Goal: Check status: Check status

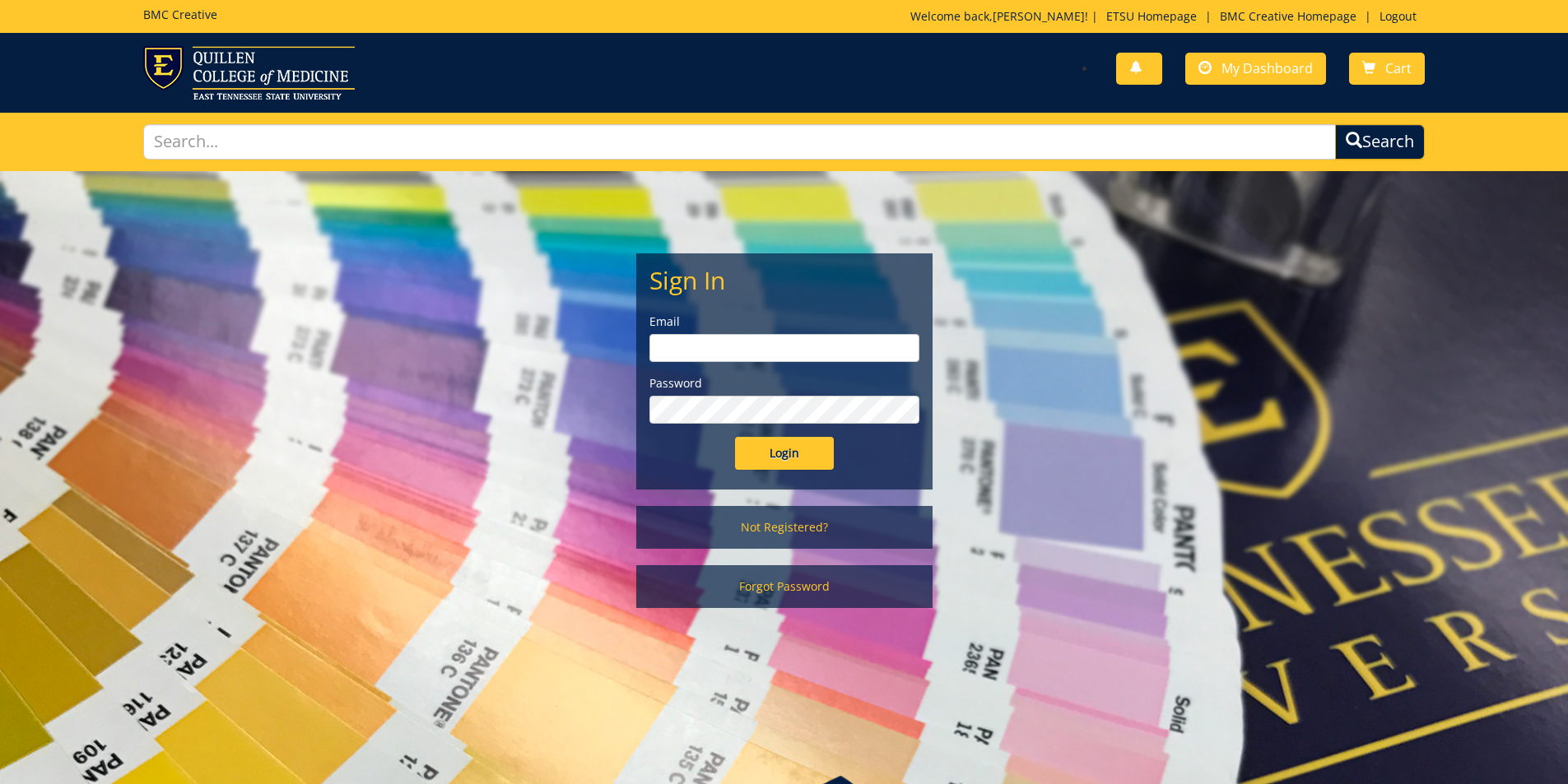
click at [713, 334] on input "email" at bounding box center [784, 348] width 270 height 28
type input "polichnowski@etsu.edu"
click at [735, 437] on input "Login" at bounding box center [784, 453] width 99 height 33
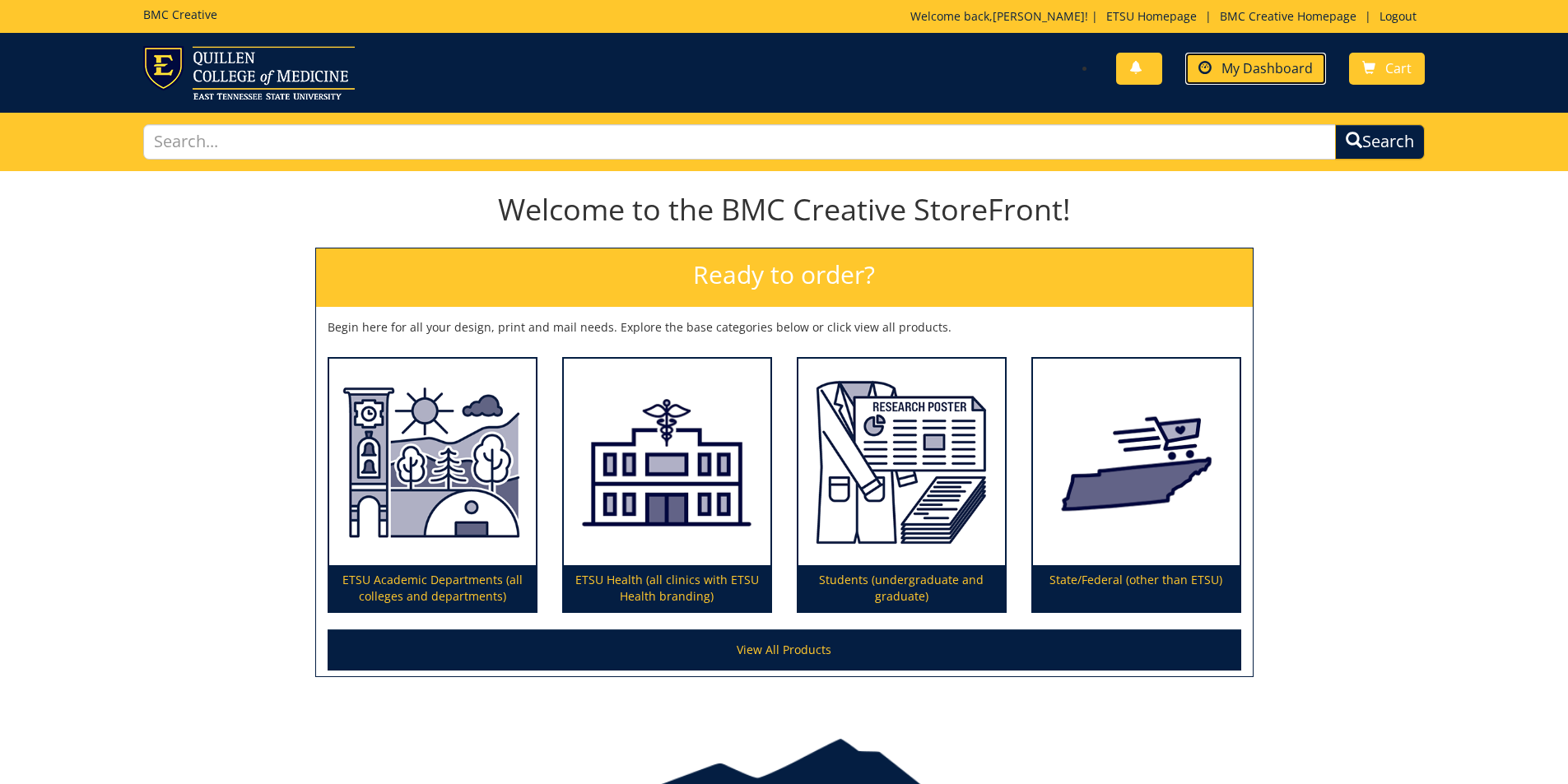
click at [1215, 56] on link "My Dashboard" at bounding box center [1255, 68] width 140 height 32
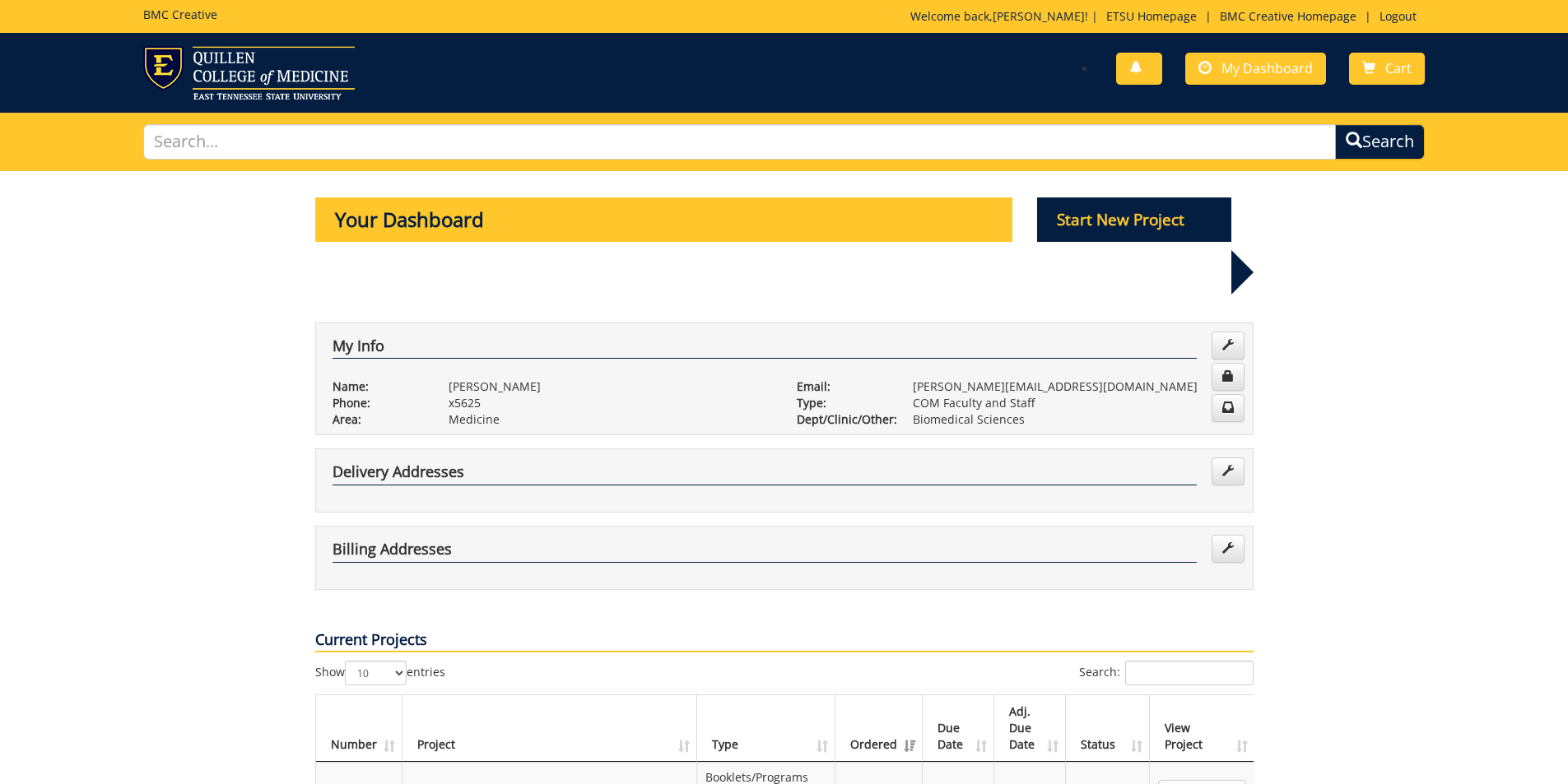
scroll to position [164, 0]
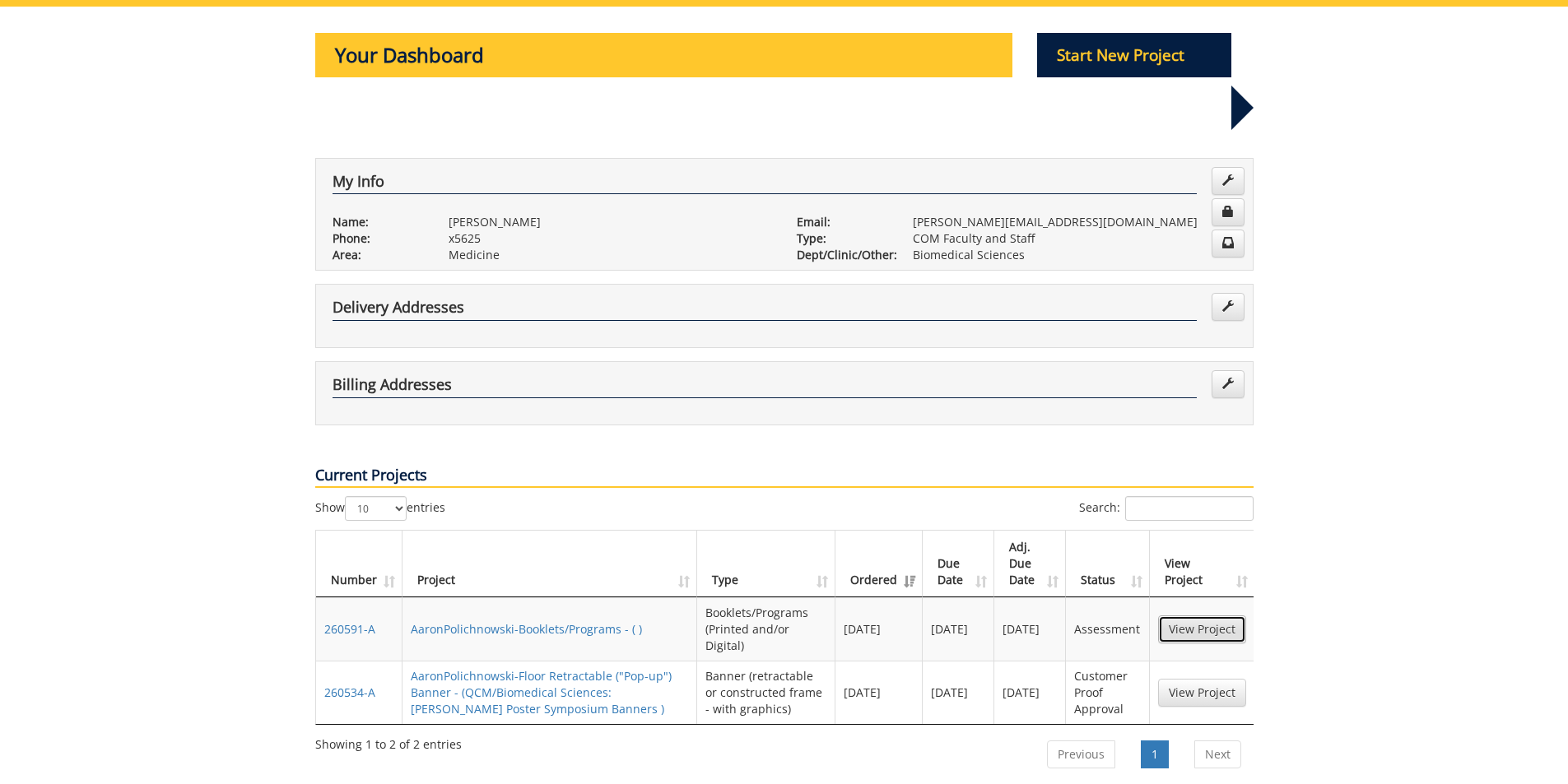
click at [1176, 616] on link "View Project" at bounding box center [1201, 630] width 88 height 28
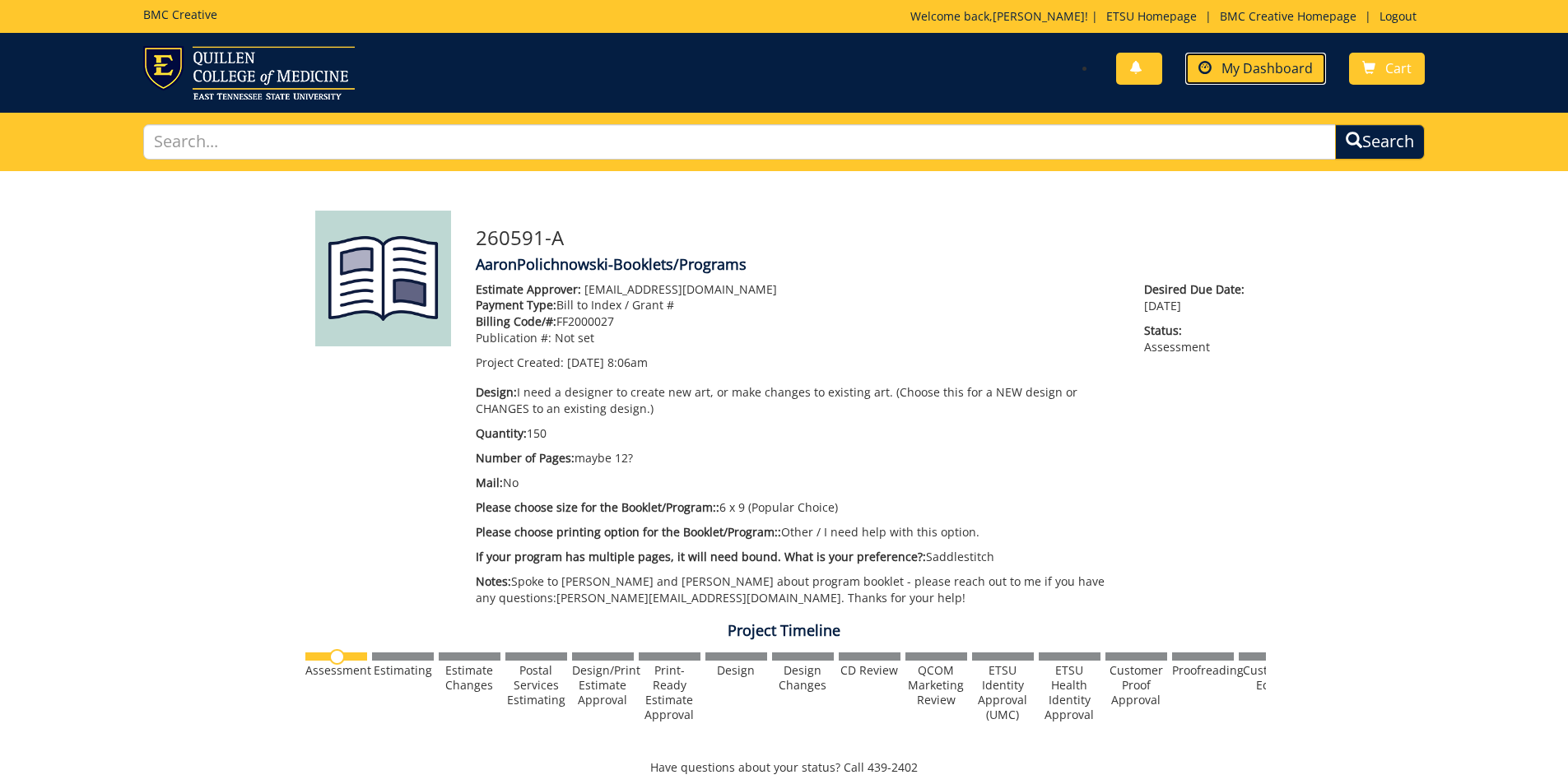
click at [1258, 76] on span "My Dashboard" at bounding box center [1267, 68] width 92 height 18
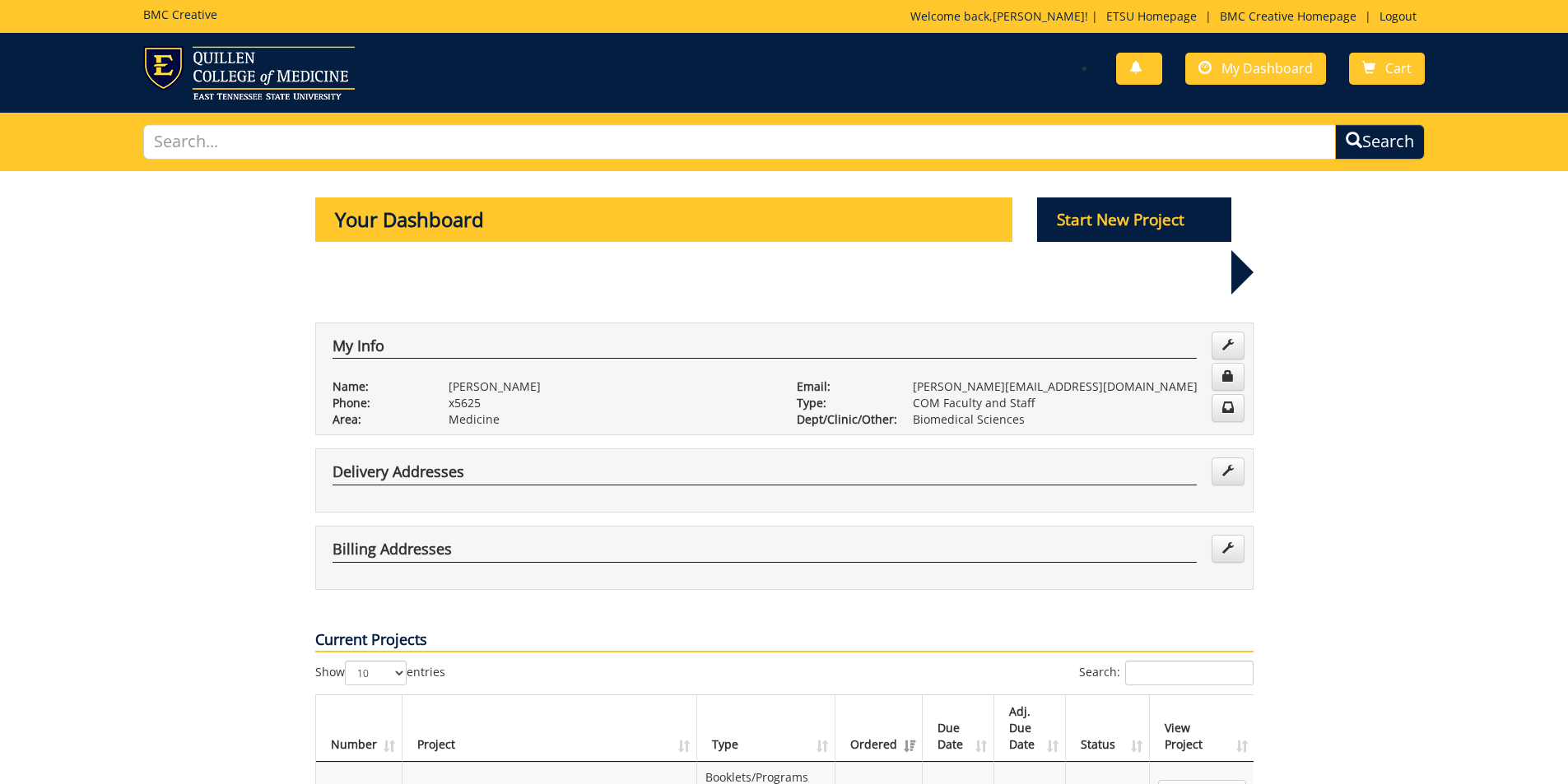
scroll to position [411, 0]
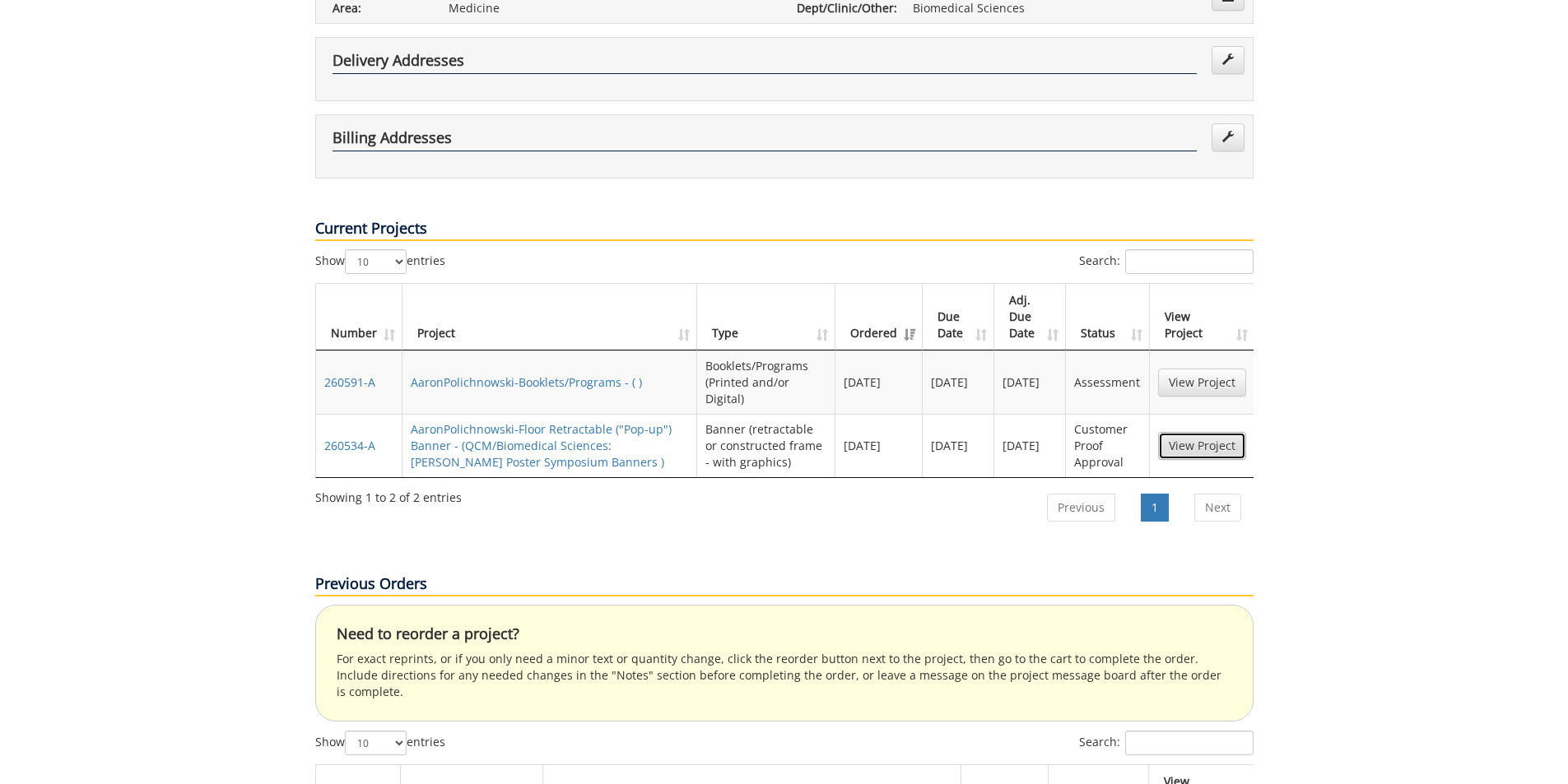
click at [1211, 432] on link "View Project" at bounding box center [1201, 446] width 88 height 28
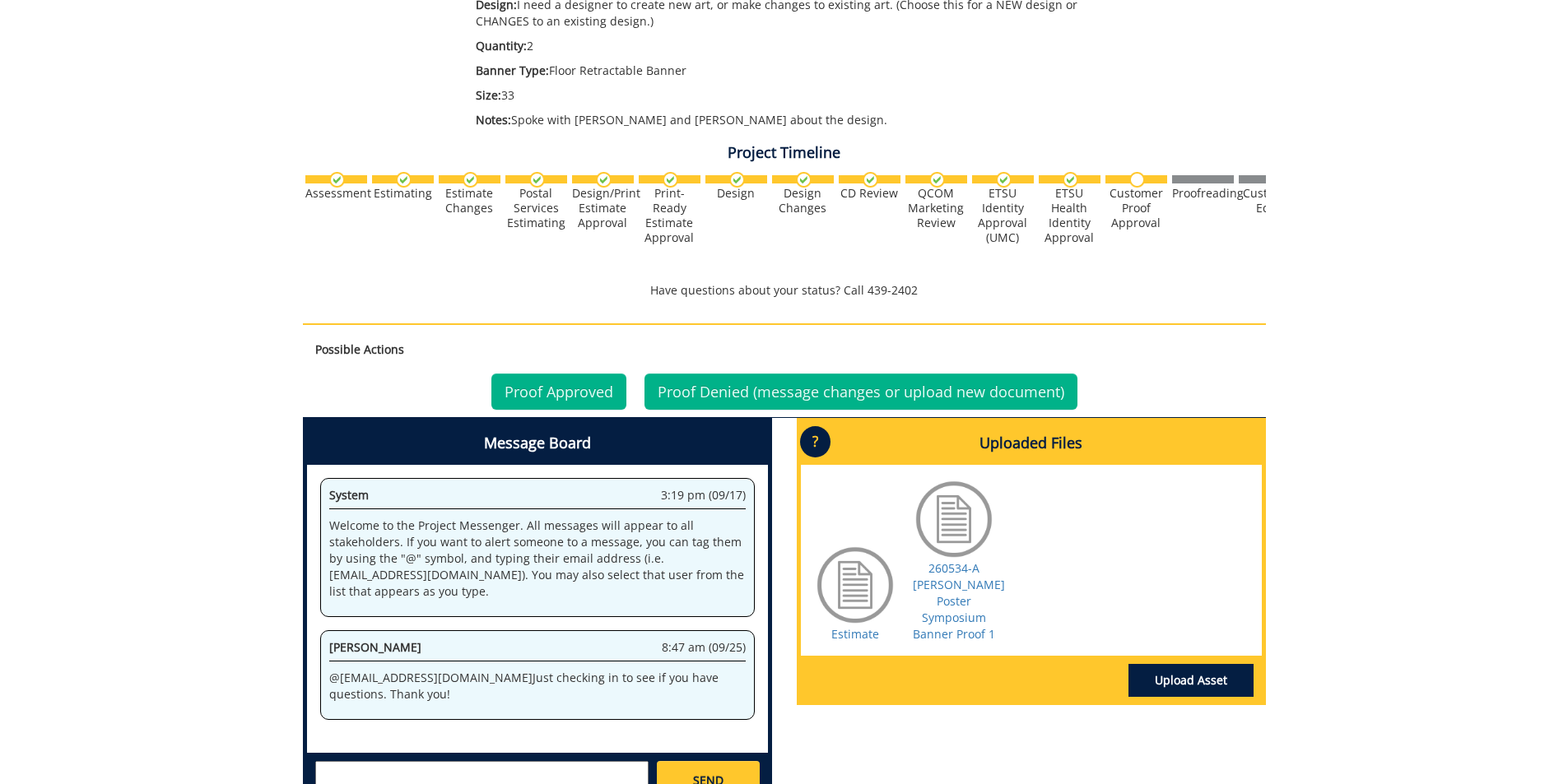
scroll to position [494, 0]
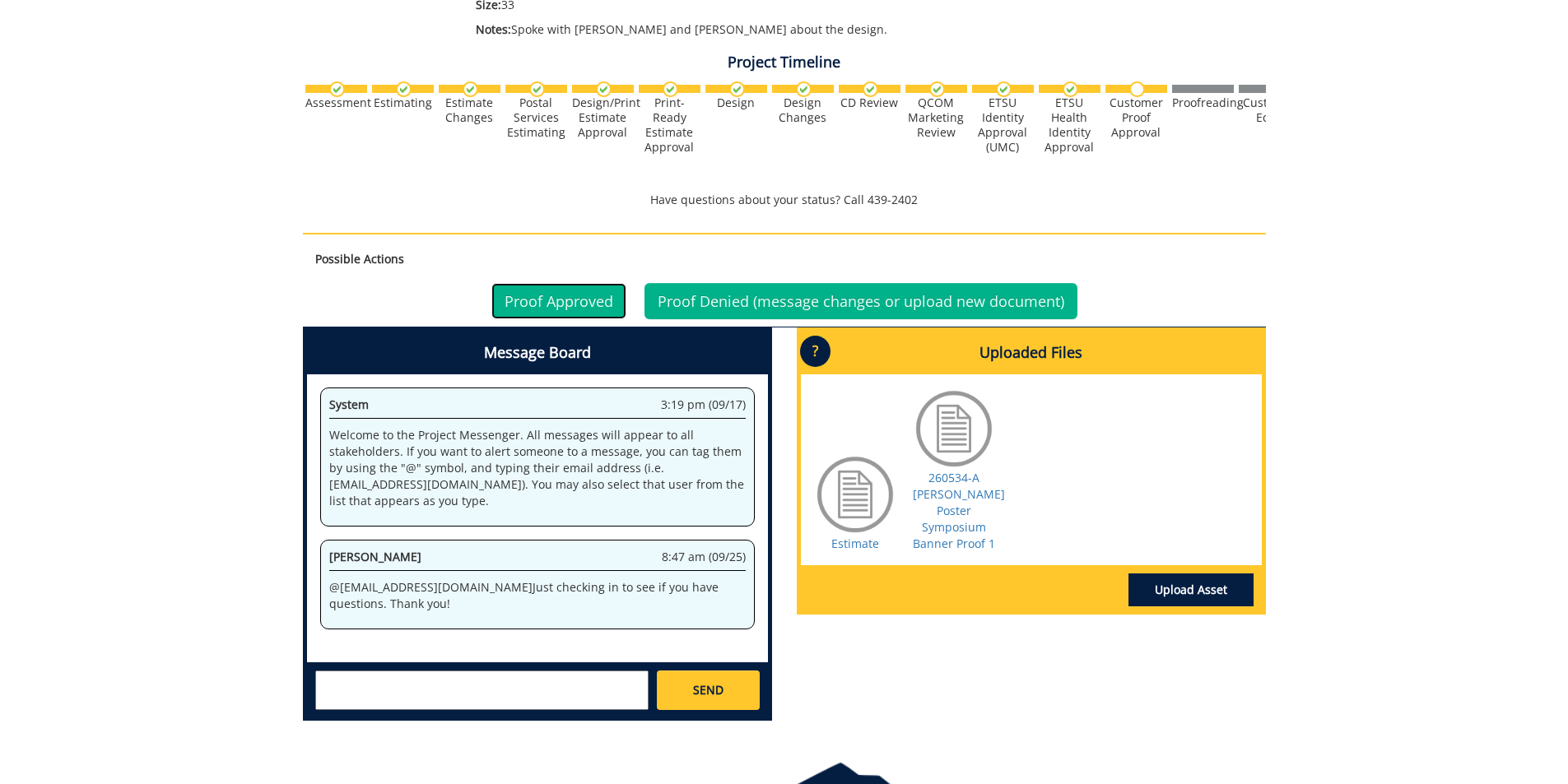
click at [560, 297] on link "Proof Approved" at bounding box center [558, 301] width 135 height 36
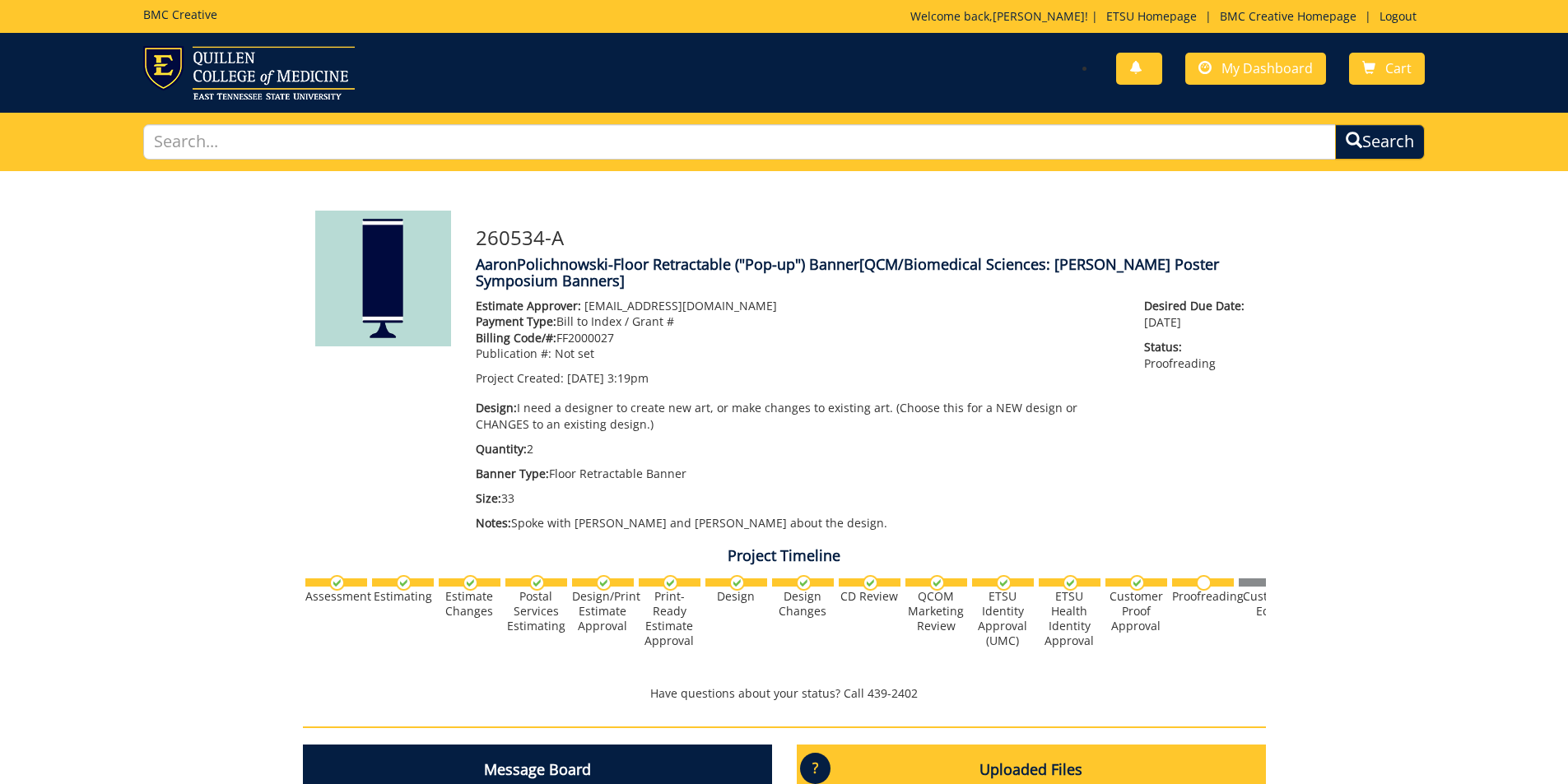
scroll to position [7342, 0]
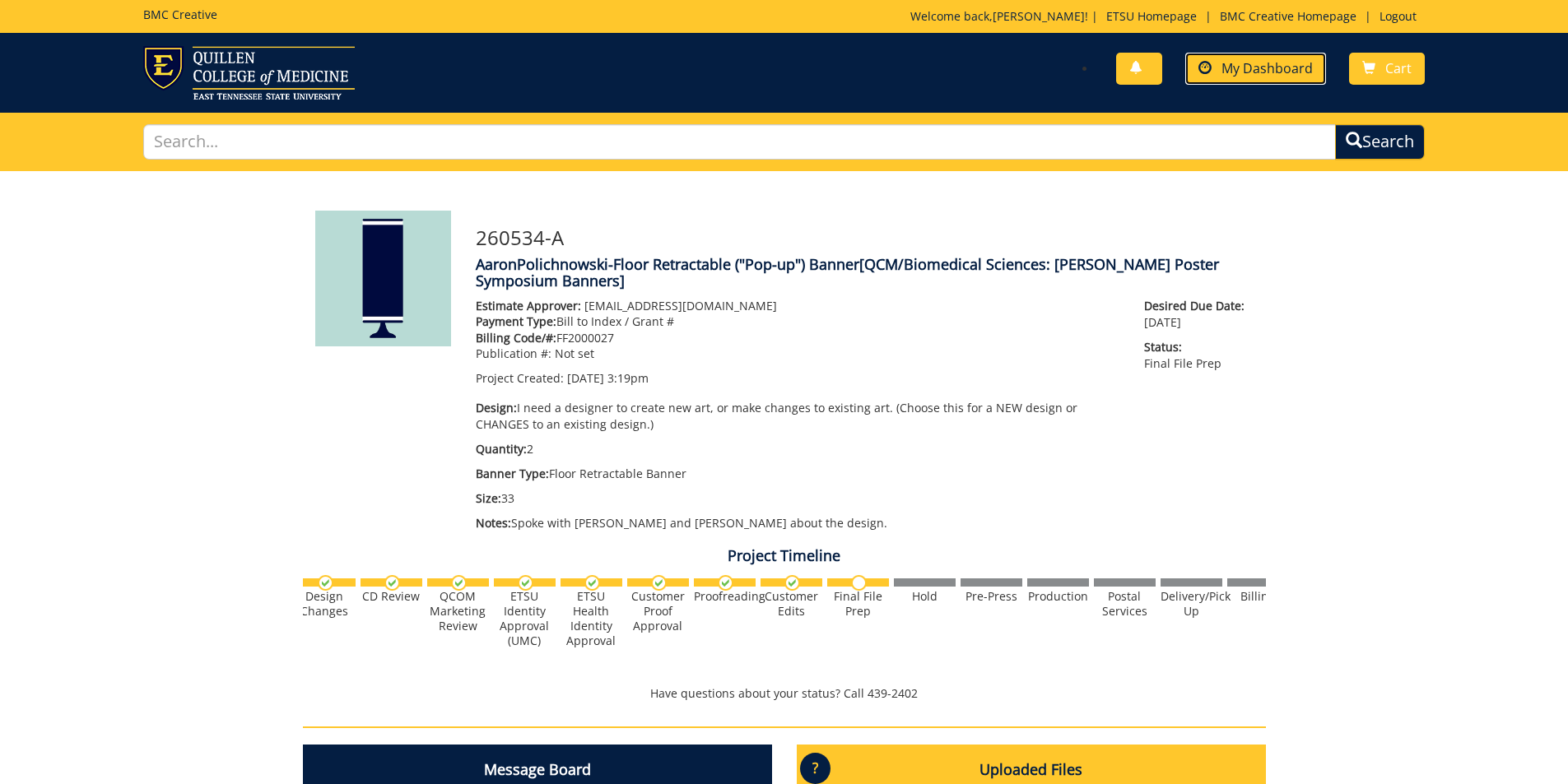
click at [1274, 66] on span "My Dashboard" at bounding box center [1267, 68] width 92 height 18
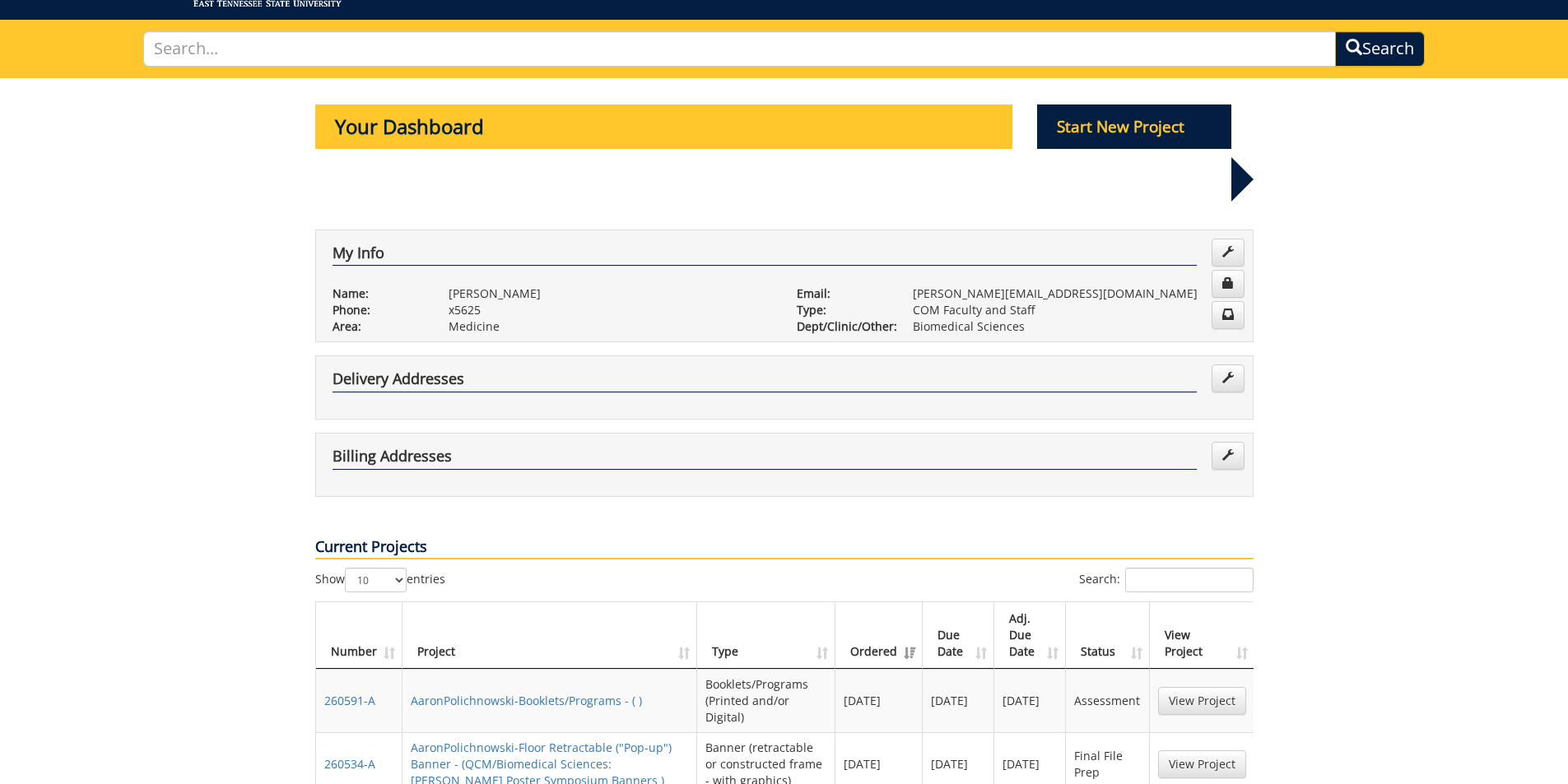
scroll to position [329, 0]
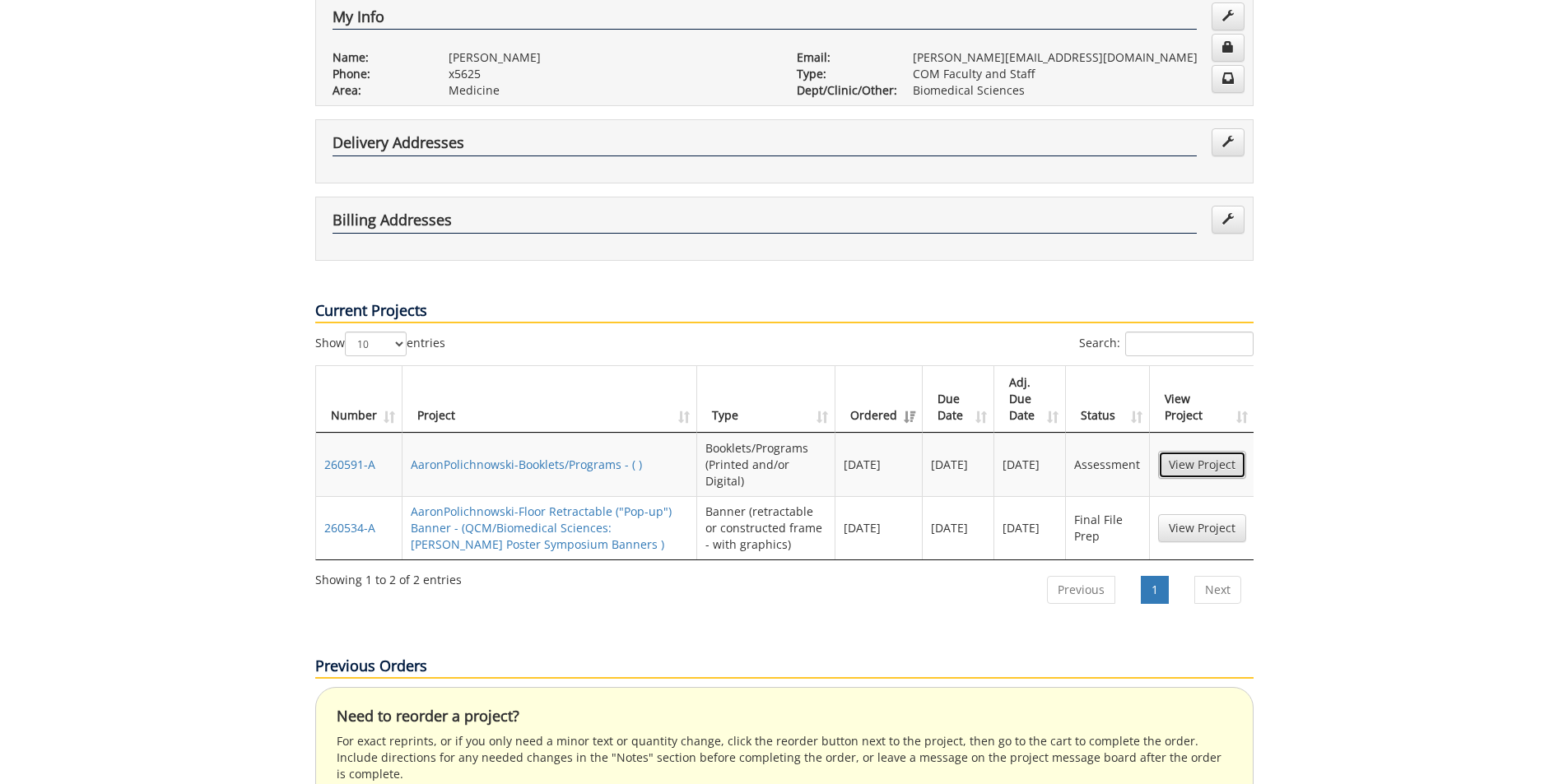
click at [1182, 451] on link "View Project" at bounding box center [1201, 465] width 88 height 28
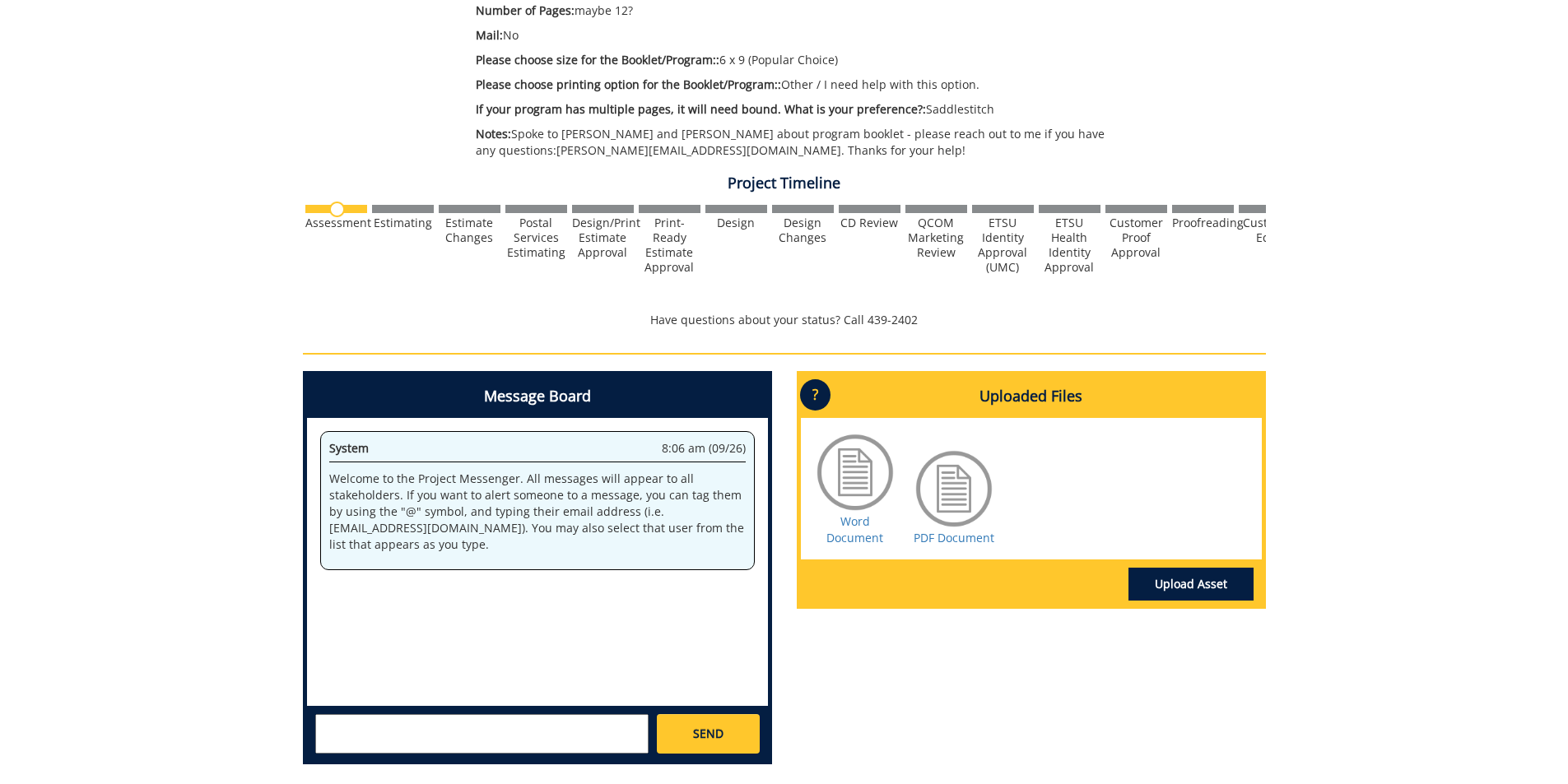
scroll to position [436, 0]
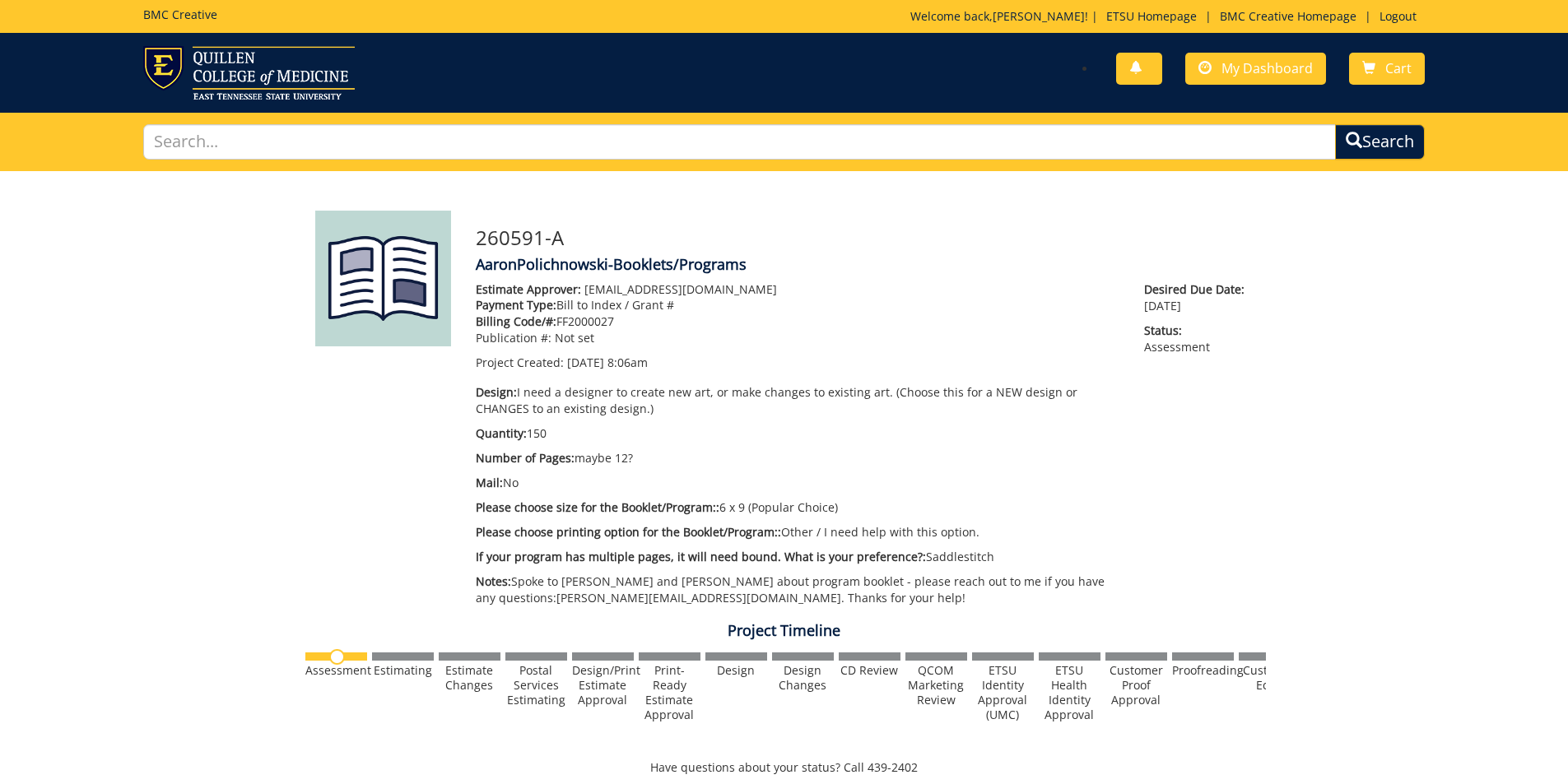
scroll to position [436, 0]
